Goal: Information Seeking & Learning: Understand process/instructions

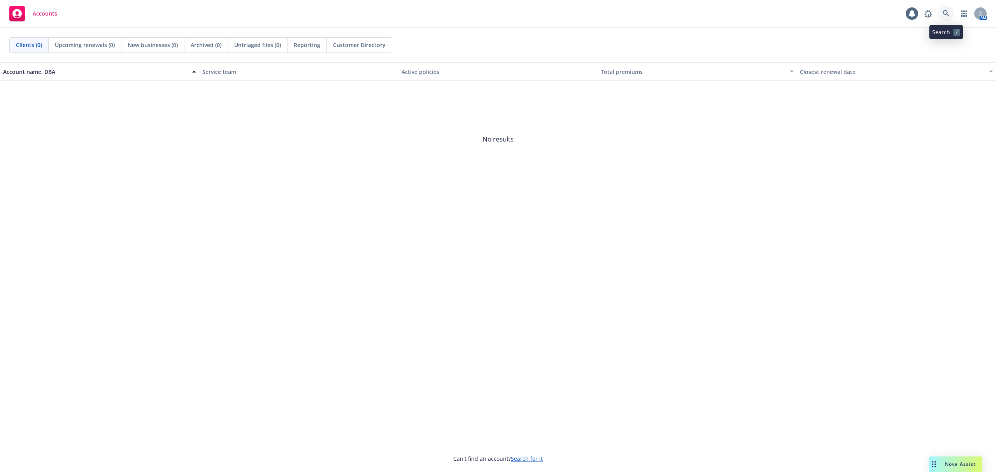
click at [947, 11] on icon at bounding box center [945, 13] width 7 height 7
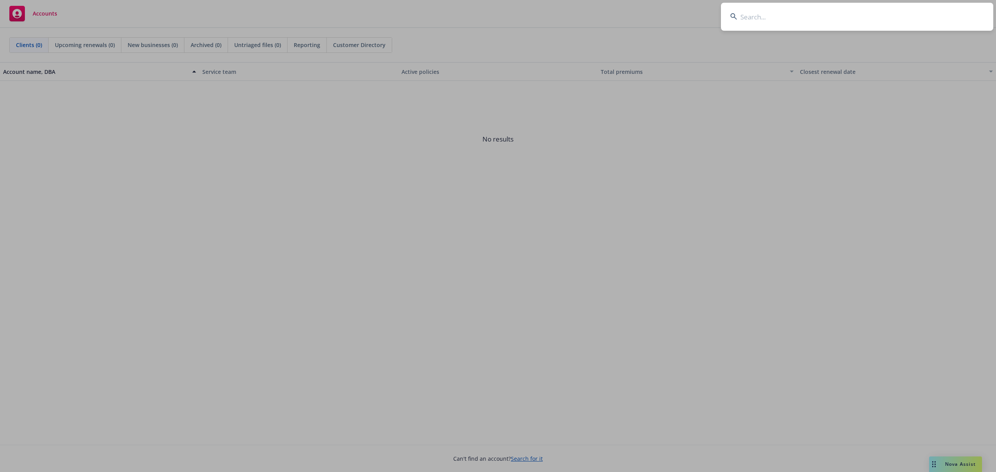
click at [772, 19] on input at bounding box center [857, 17] width 272 height 28
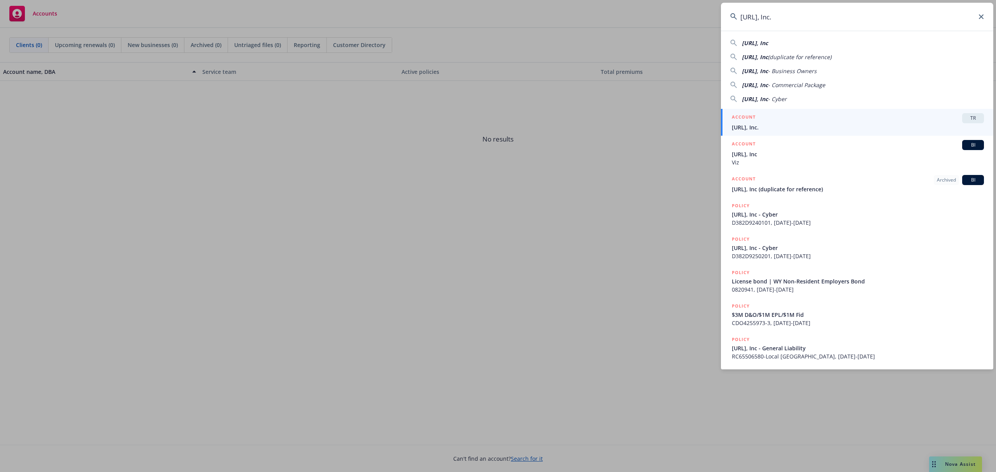
type input "Viz.ai, Inc."
click at [758, 128] on span "Viz.ai, Inc." at bounding box center [858, 127] width 252 height 8
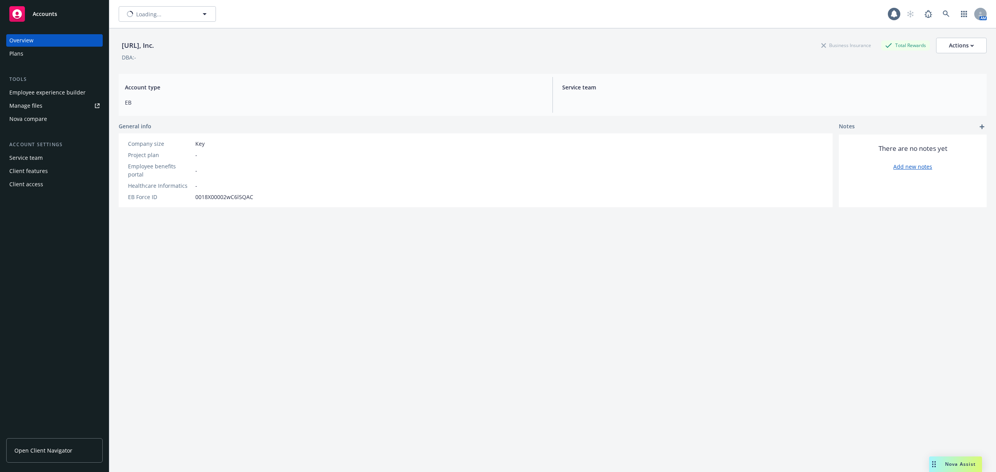
click at [42, 97] on div "Employee experience builder" at bounding box center [47, 92] width 76 height 12
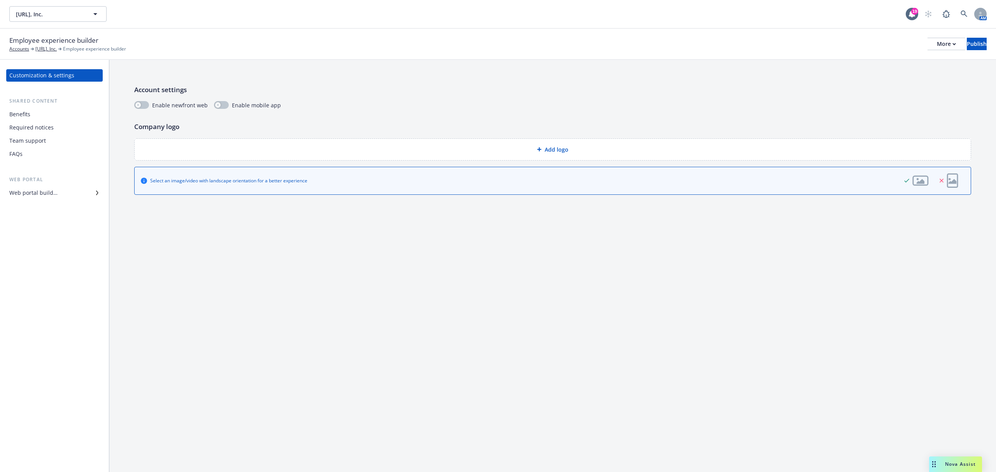
click at [26, 194] on div "Web portal builder" at bounding box center [33, 193] width 48 height 12
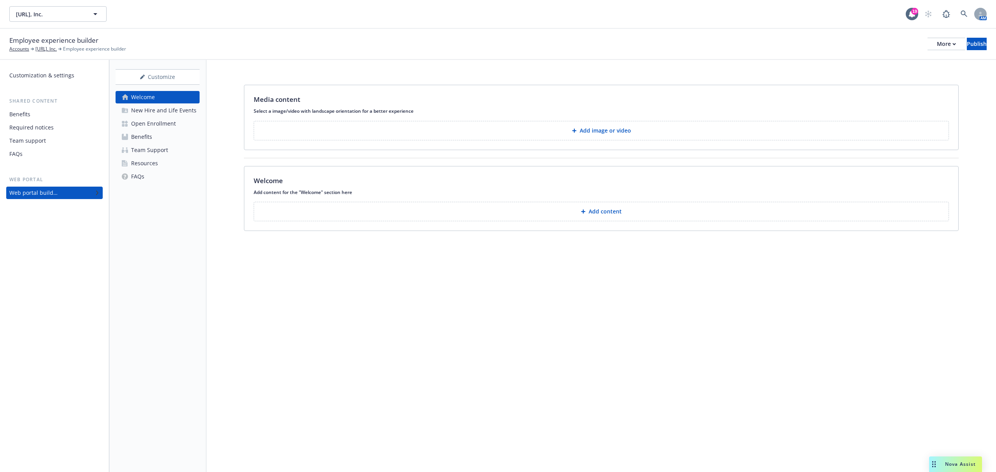
click at [148, 109] on div "New Hire and Life Events" at bounding box center [163, 110] width 65 height 12
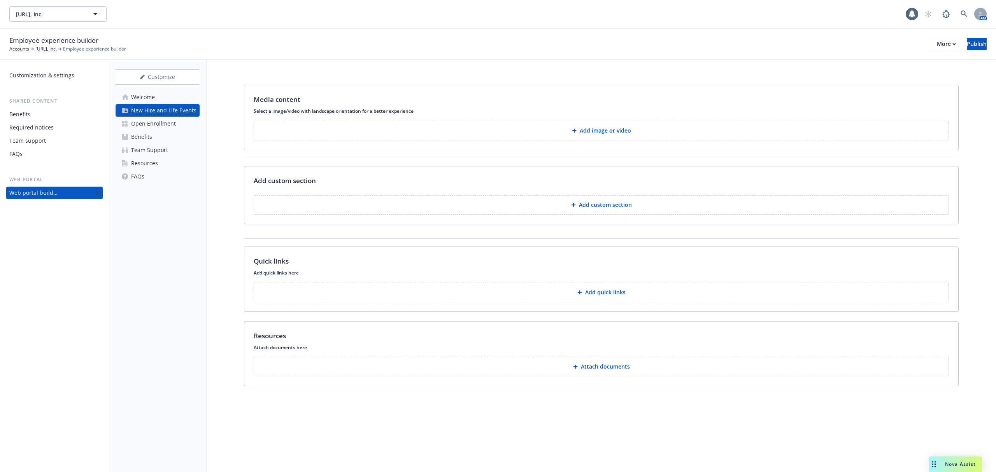
click at [150, 124] on div "Open Enrollment" at bounding box center [153, 123] width 45 height 12
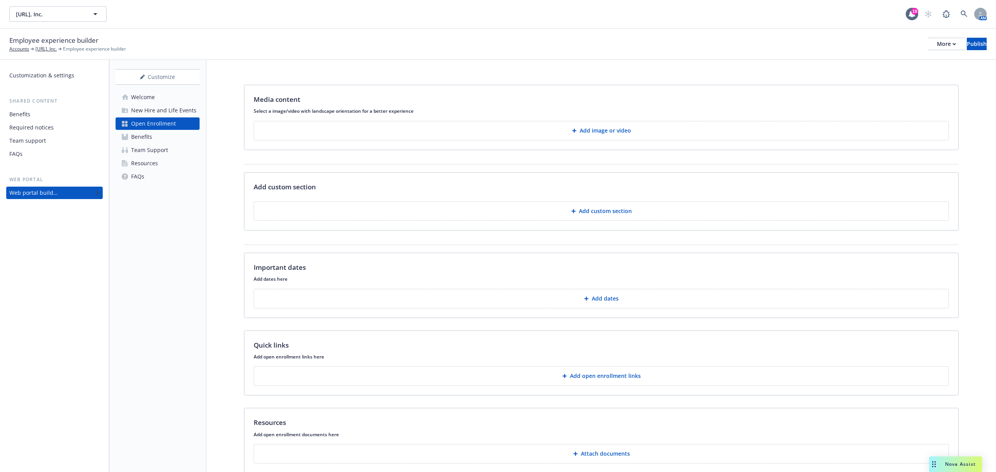
click at [150, 136] on div "Benefits" at bounding box center [141, 137] width 21 height 12
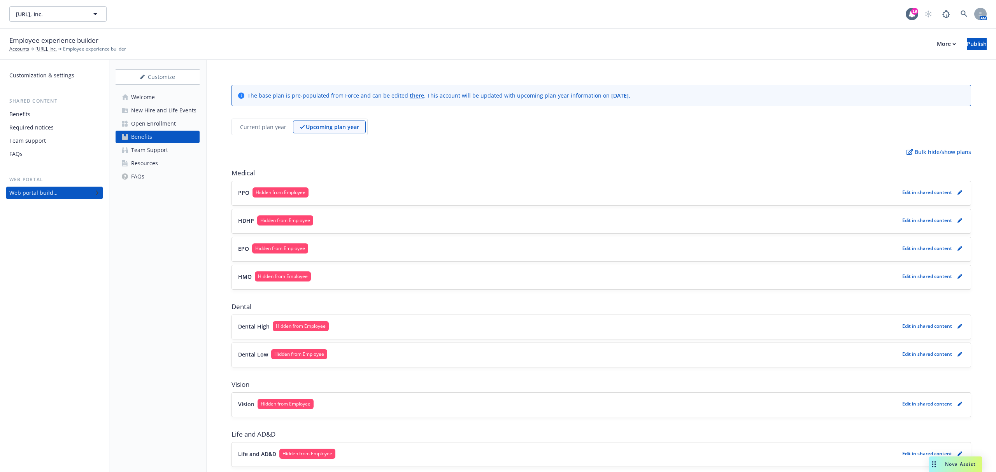
click at [250, 124] on p "Current plan year" at bounding box center [263, 127] width 46 height 8
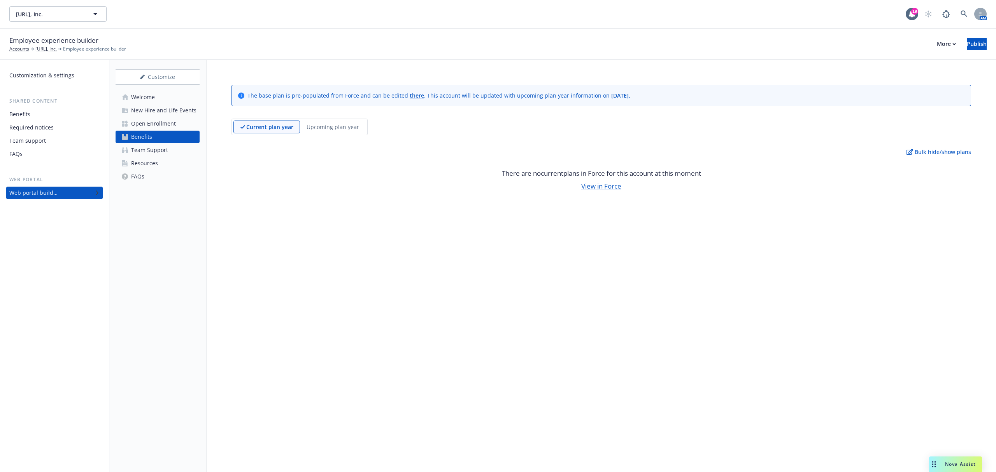
click at [327, 124] on p "Upcoming plan year" at bounding box center [332, 127] width 53 height 8
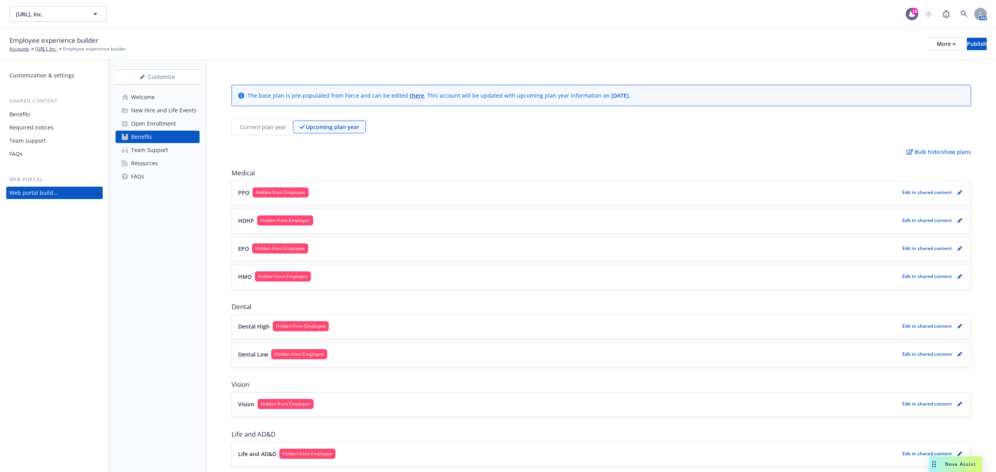
click at [247, 190] on p "PPO" at bounding box center [243, 193] width 11 height 8
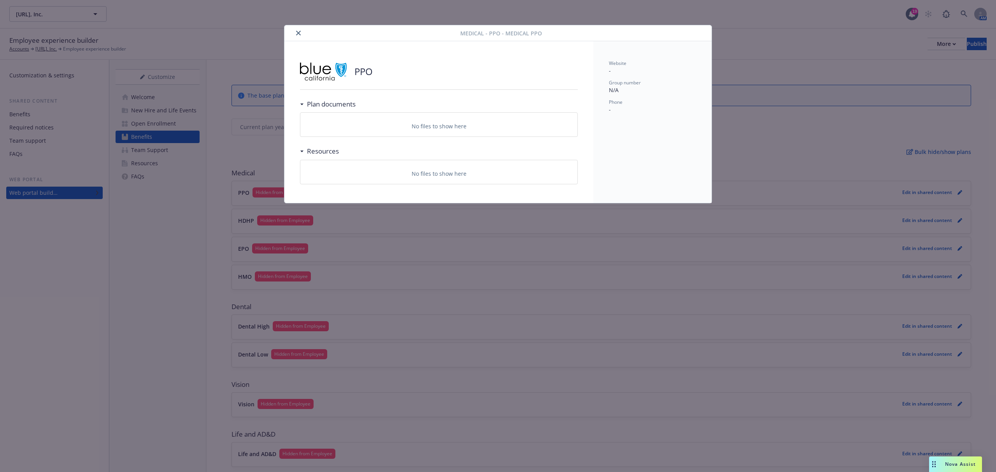
click at [296, 33] on icon "close" at bounding box center [298, 33] width 5 height 5
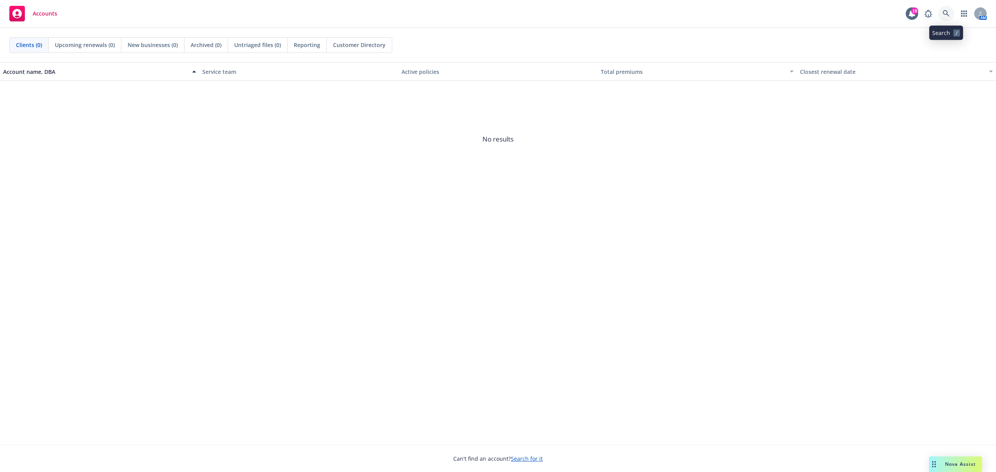
click at [949, 13] on link at bounding box center [946, 14] width 16 height 16
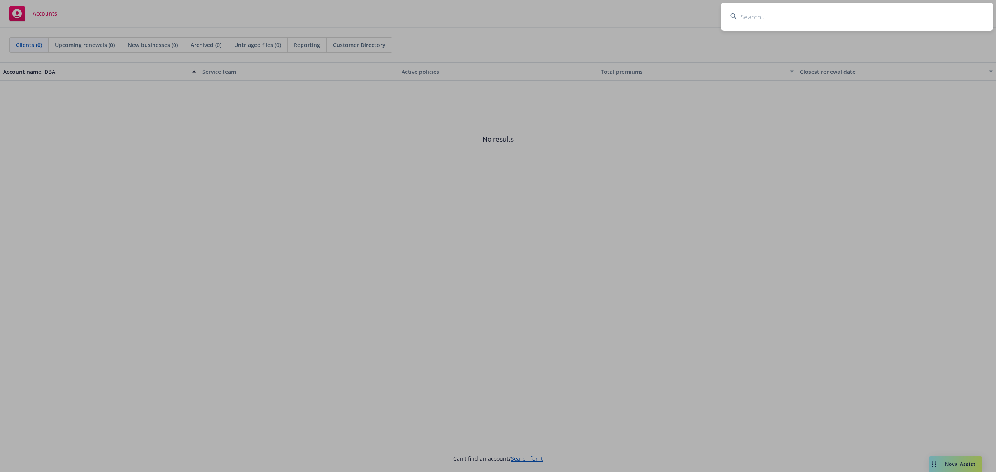
click at [829, 19] on input at bounding box center [857, 17] width 272 height 28
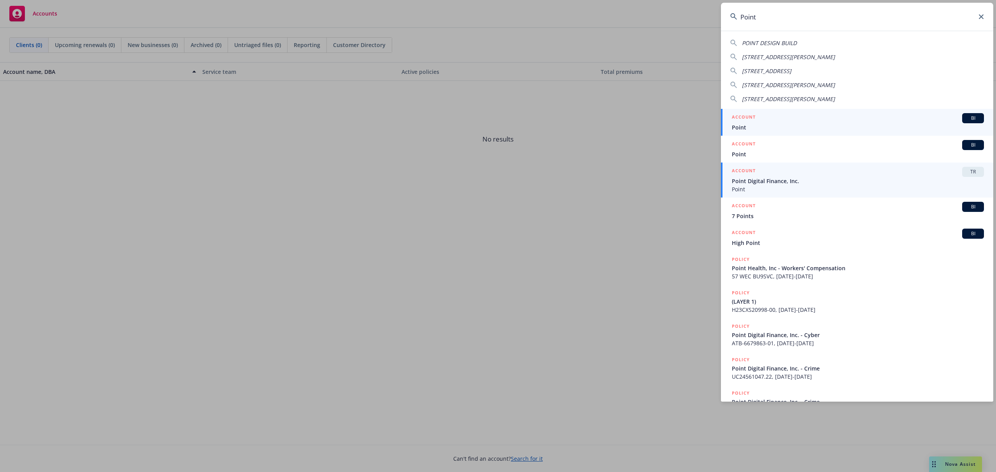
type input "Point"
click at [784, 180] on span "Point Digital Finance, Inc." at bounding box center [858, 181] width 252 height 8
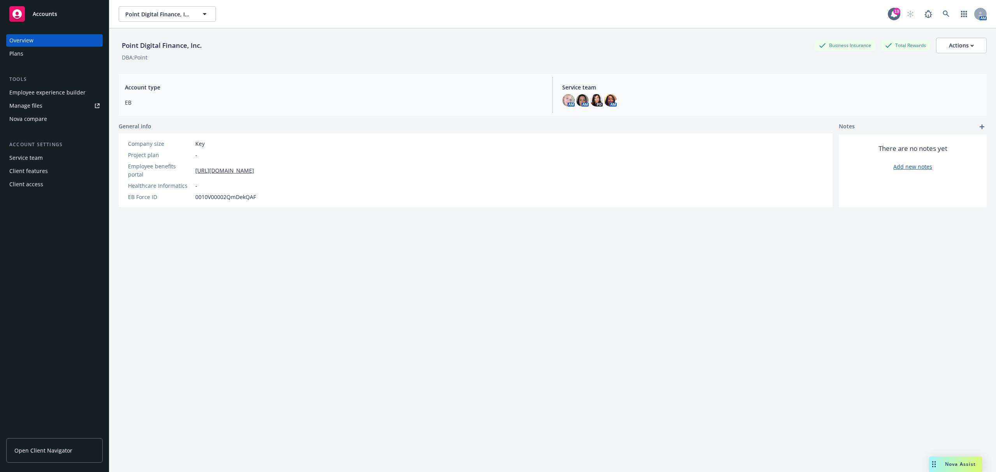
click at [34, 84] on div "Tools Employee experience builder Manage files Nova compare" at bounding box center [54, 100] width 96 height 50
click at [34, 91] on div "Employee experience builder" at bounding box center [47, 92] width 76 height 12
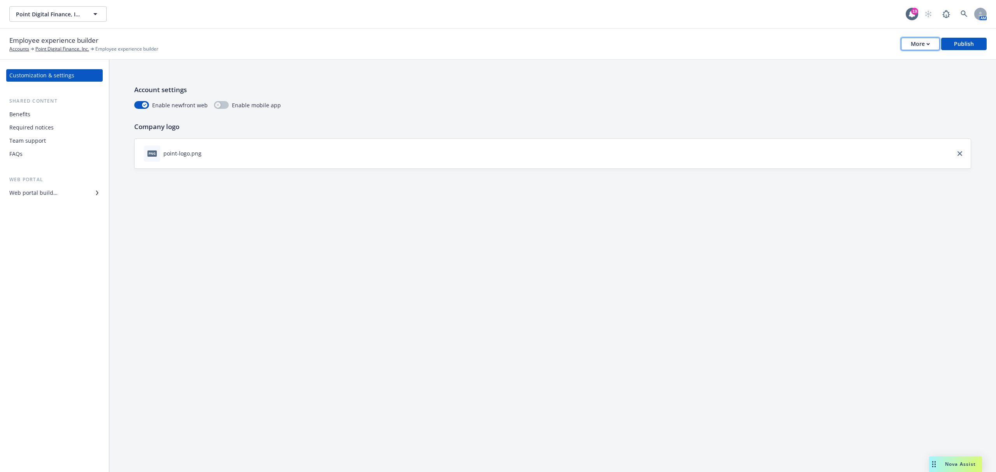
click at [904, 46] on button "More" at bounding box center [920, 44] width 39 height 12
click at [868, 61] on link "Copy preview link" at bounding box center [881, 61] width 115 height 16
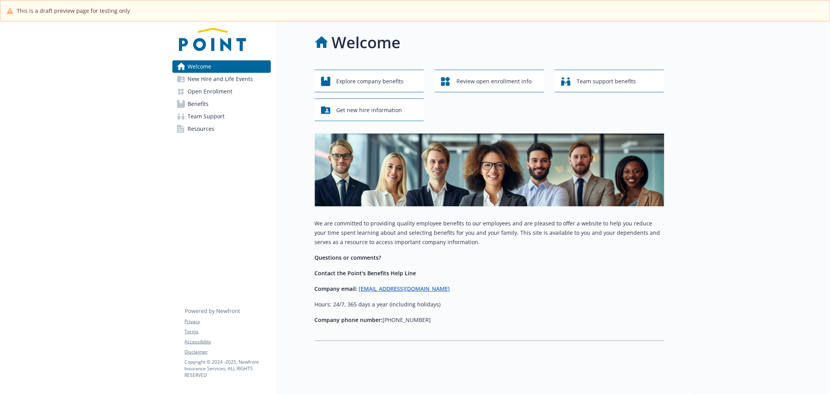
click at [208, 91] on span "Open Enrollment" at bounding box center [210, 91] width 45 height 12
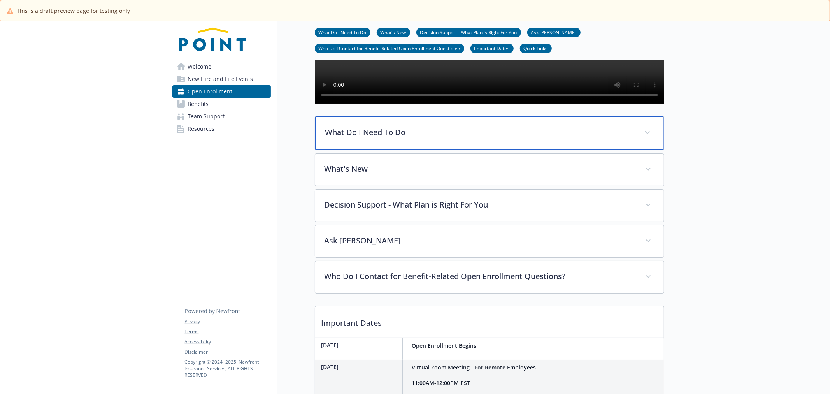
click at [362, 141] on div "What Do I Need To Do" at bounding box center [489, 132] width 348 height 33
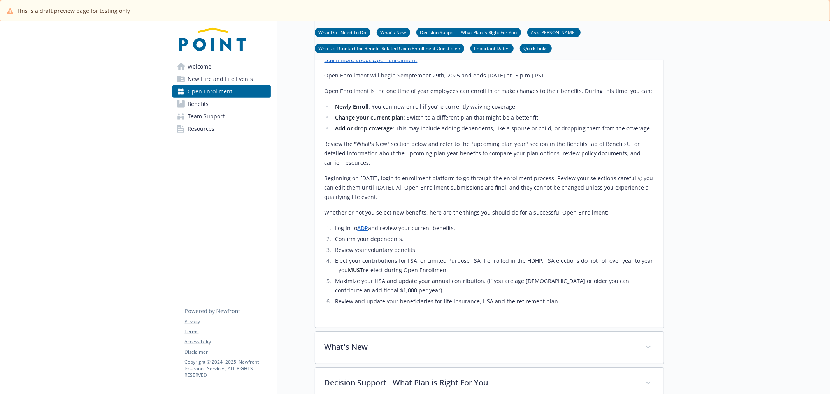
scroll to position [259, 0]
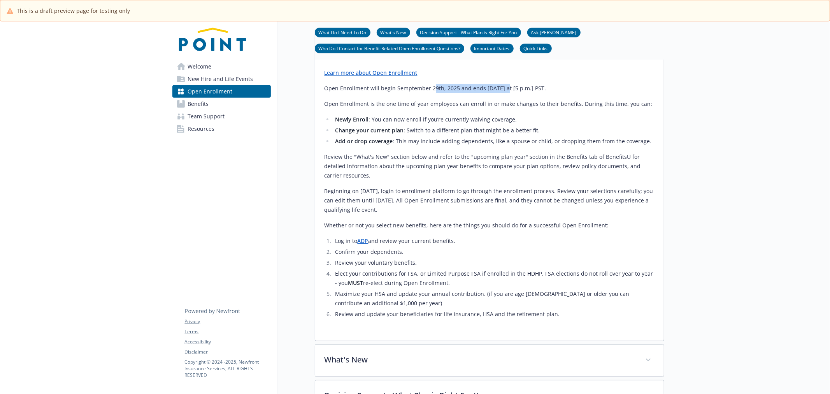
drag, startPoint x: 432, startPoint y: 113, endPoint x: 503, endPoint y: 113, distance: 70.8
click at [503, 93] on p "Open Enrollment will begin Semptember 29th, 2025 and ends October 4th, 2025 at …" at bounding box center [489, 88] width 330 height 9
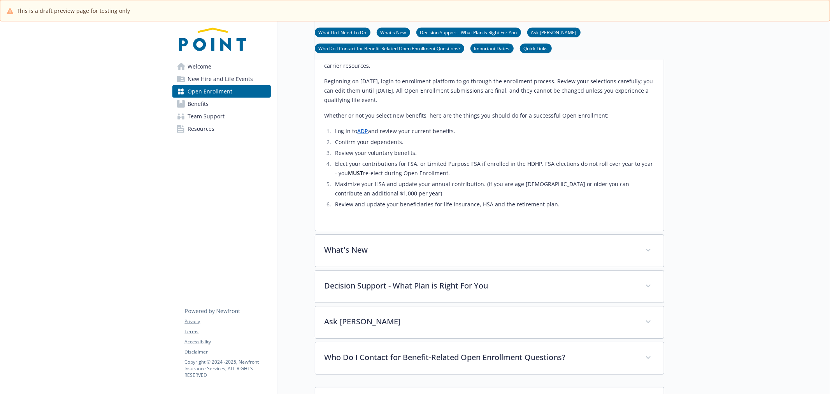
scroll to position [389, 0]
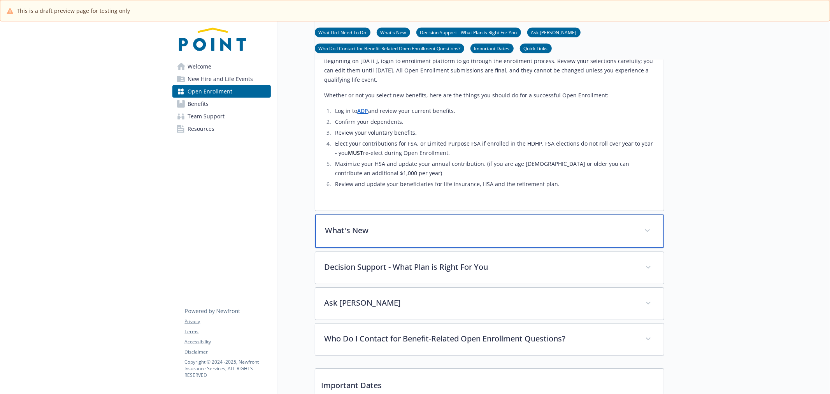
click at [375, 245] on div "What's New" at bounding box center [489, 230] width 348 height 33
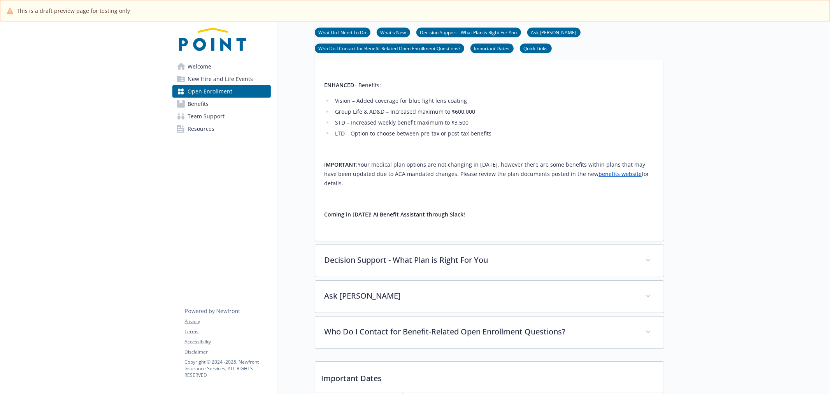
scroll to position [691, 0]
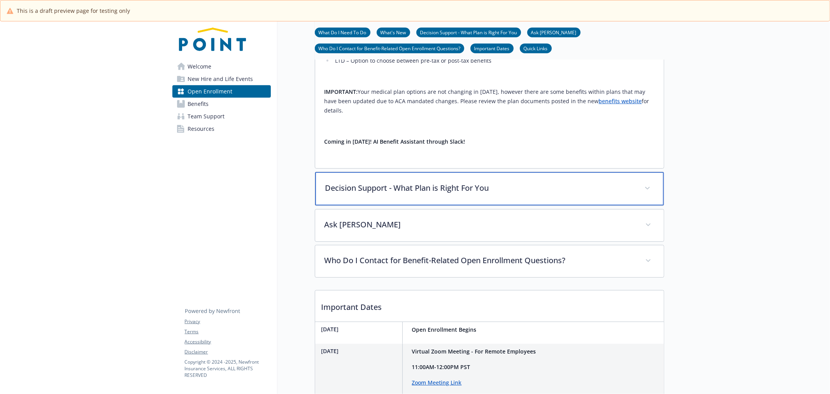
click at [373, 194] on p "Decision Support - What Plan is Right For You" at bounding box center [480, 188] width 310 height 12
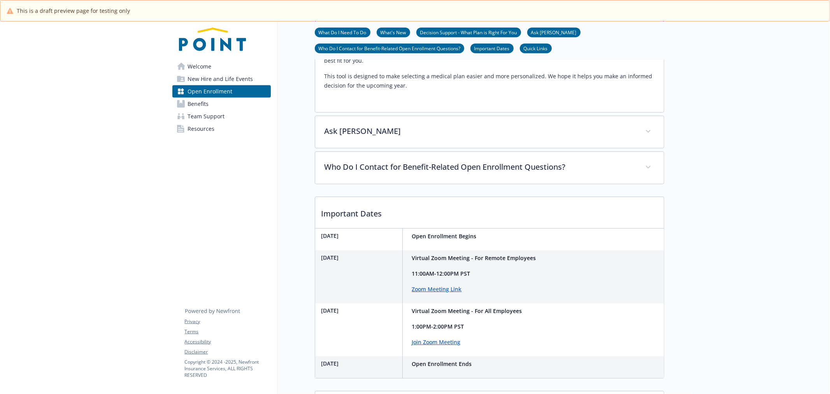
scroll to position [907, 0]
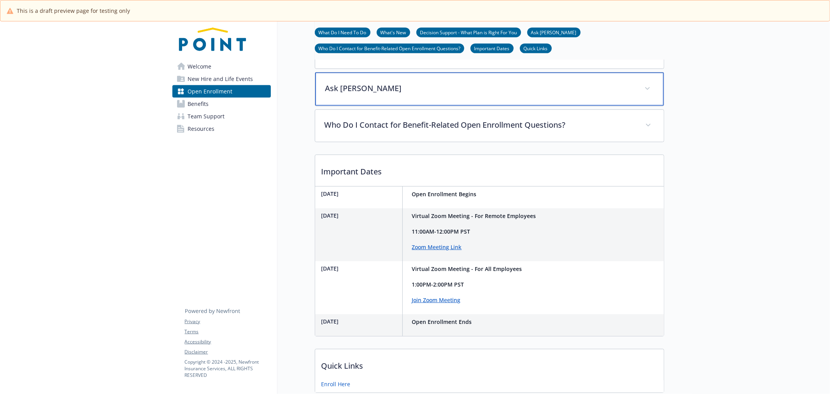
click at [365, 94] on p "Ask Benji" at bounding box center [480, 88] width 310 height 12
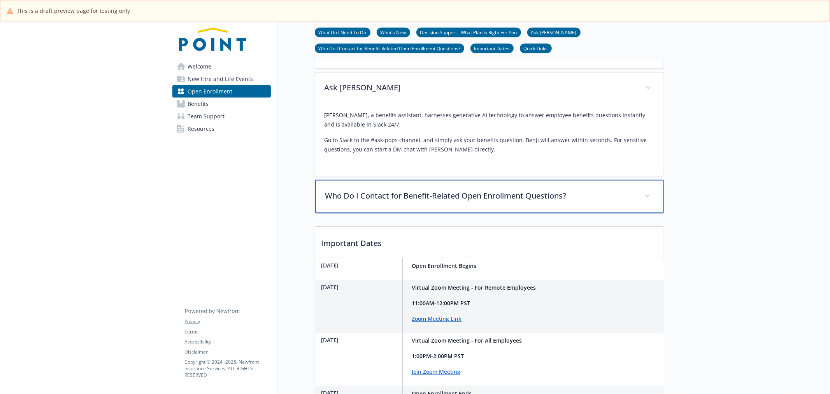
click at [371, 200] on div "Who Do I Contact for Benefit-Related Open Enrollment Questions?" at bounding box center [489, 196] width 348 height 33
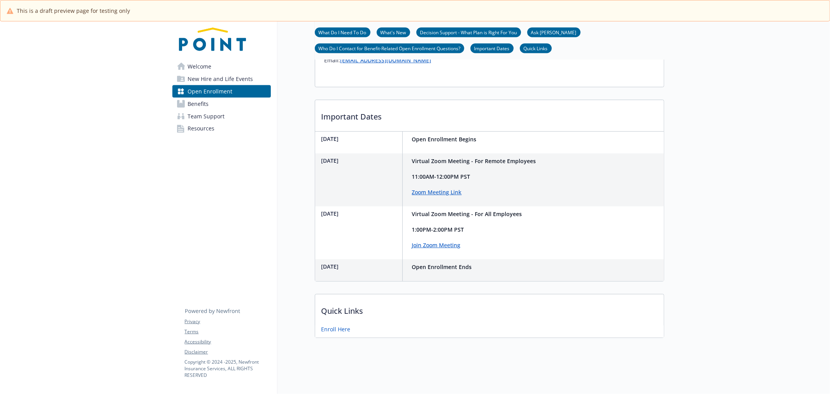
scroll to position [1160, 0]
click at [334, 324] on link "Enroll Here" at bounding box center [336, 329] width 31 height 10
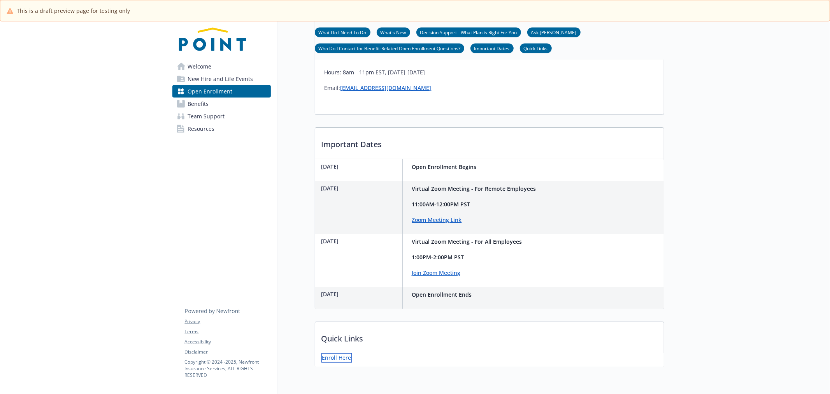
scroll to position [1117, 0]
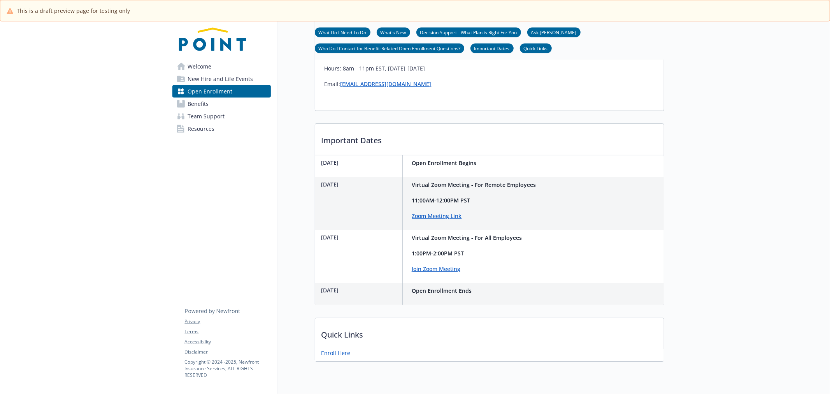
click at [447, 272] on link "Join Zoom Meeting" at bounding box center [436, 268] width 49 height 7
click at [431, 219] on link "Zoom Meeting Link" at bounding box center [437, 215] width 50 height 7
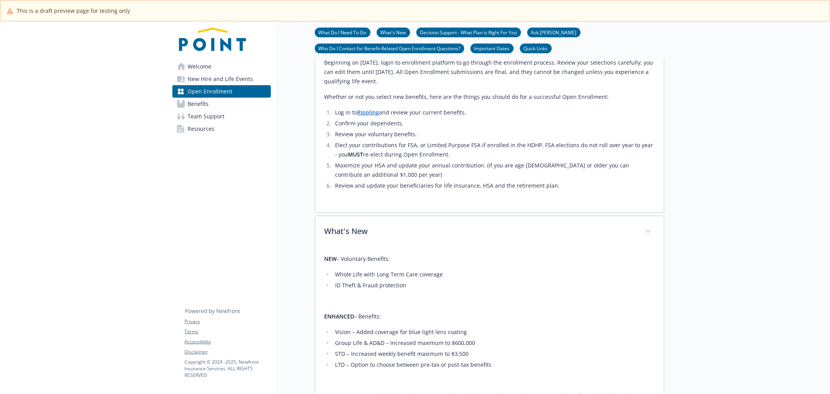
scroll to position [383, 0]
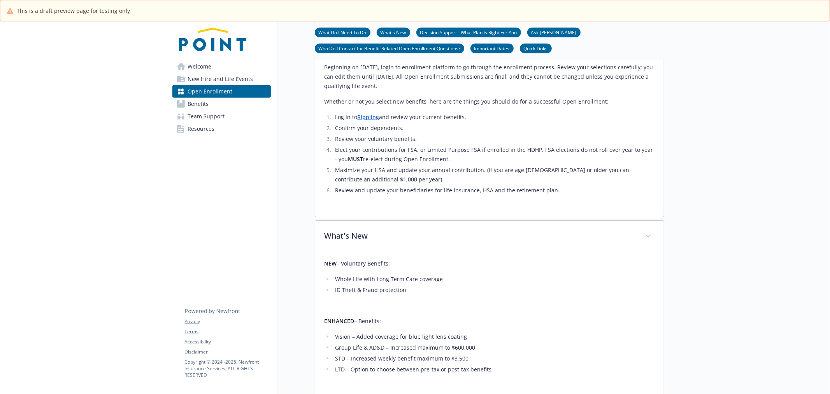
click at [375, 121] on link "Rippling" at bounding box center [368, 116] width 22 height 7
